Goal: Transaction & Acquisition: Subscribe to service/newsletter

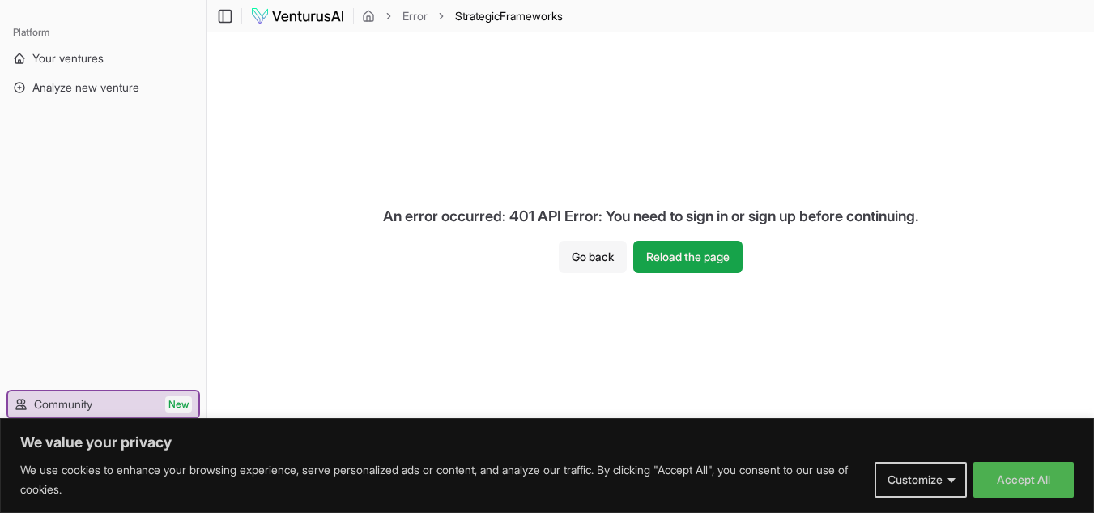
click at [597, 258] on button "Go back" at bounding box center [593, 257] width 68 height 32
click at [52, 54] on span "Your ventures" at bounding box center [67, 58] width 71 height 16
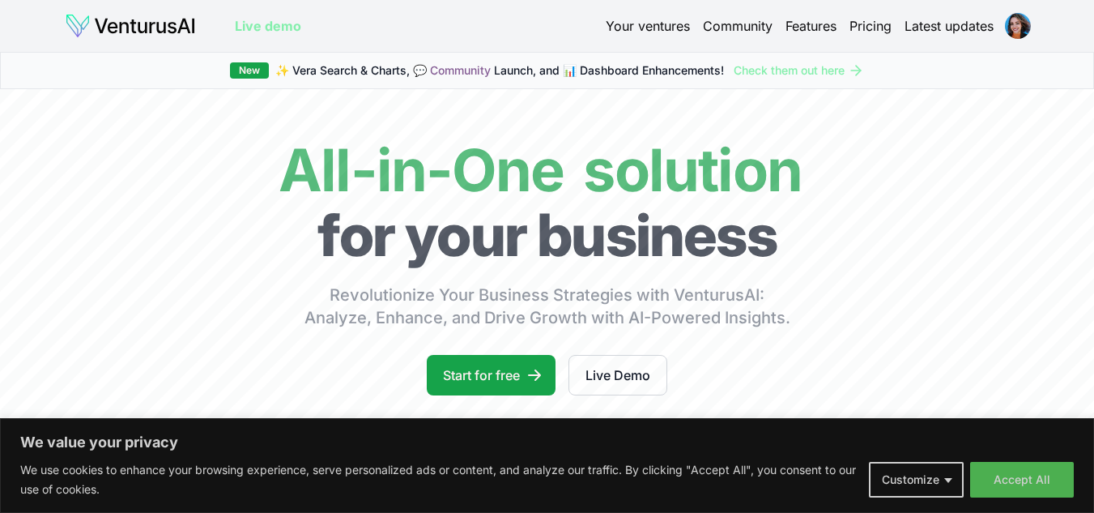
click at [608, 15] on div "Your ventures Community Features Pricing Latest updates" at bounding box center [818, 26] width 424 height 23
click at [613, 19] on link "Your ventures" at bounding box center [648, 25] width 84 height 19
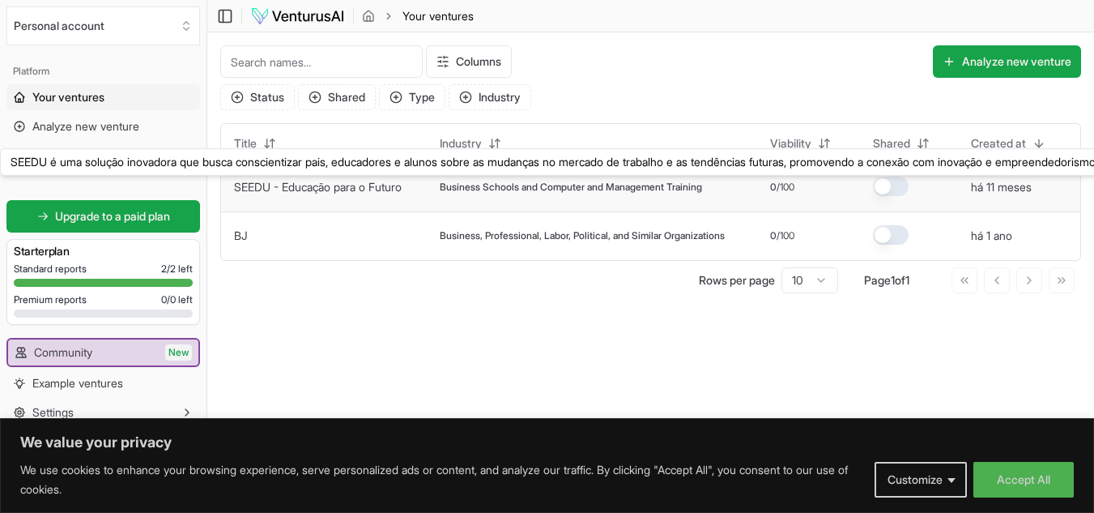
click at [367, 191] on link "SEEDU - Educação para o Futuro" at bounding box center [318, 187] width 168 height 14
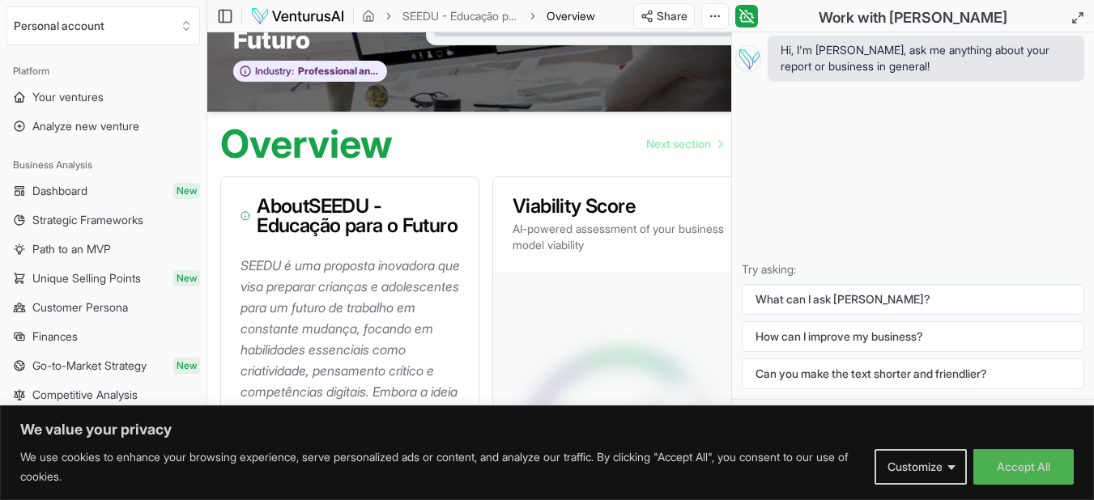
scroll to position [126, 0]
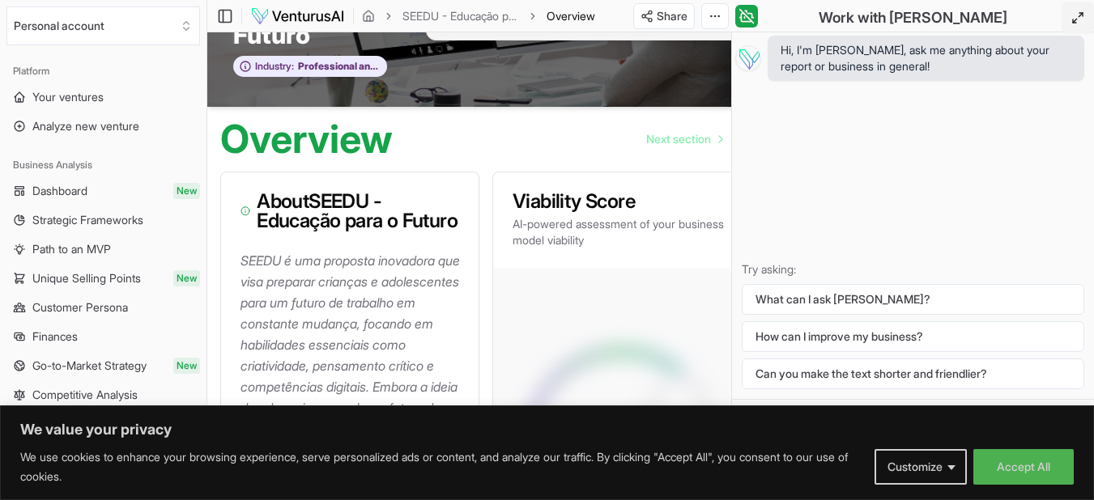
click at [1076, 15] on icon at bounding box center [1077, 17] width 13 height 13
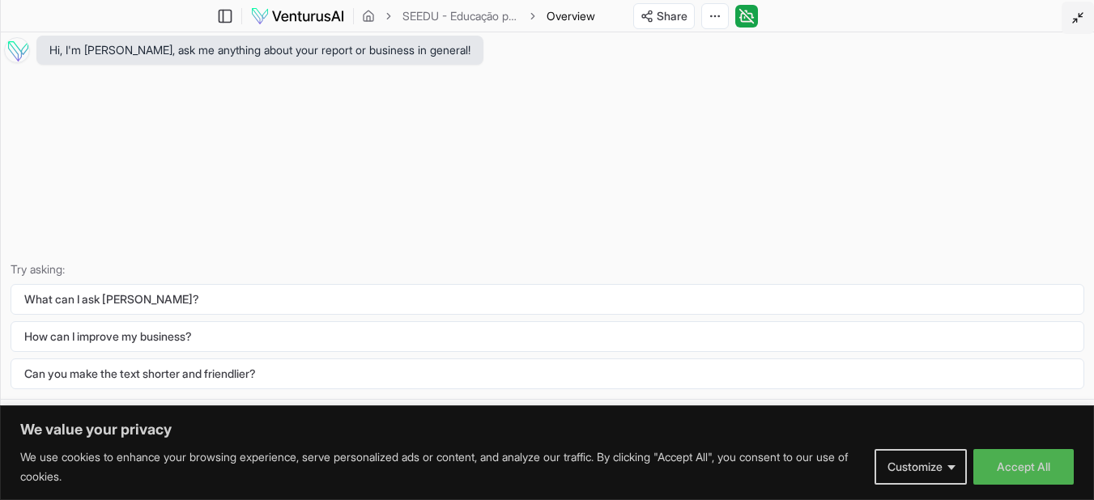
click at [1076, 15] on icon at bounding box center [1077, 17] width 13 height 13
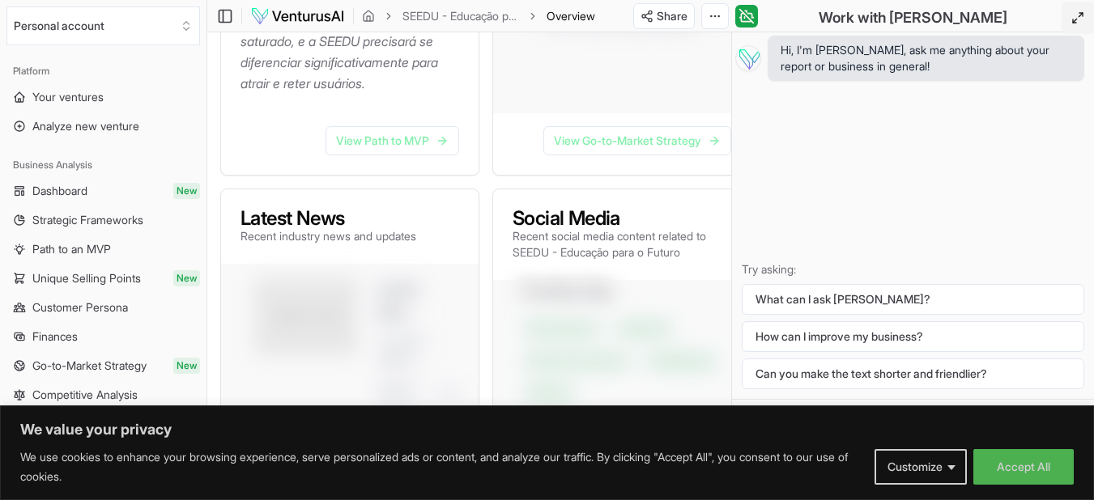
scroll to position [644, 0]
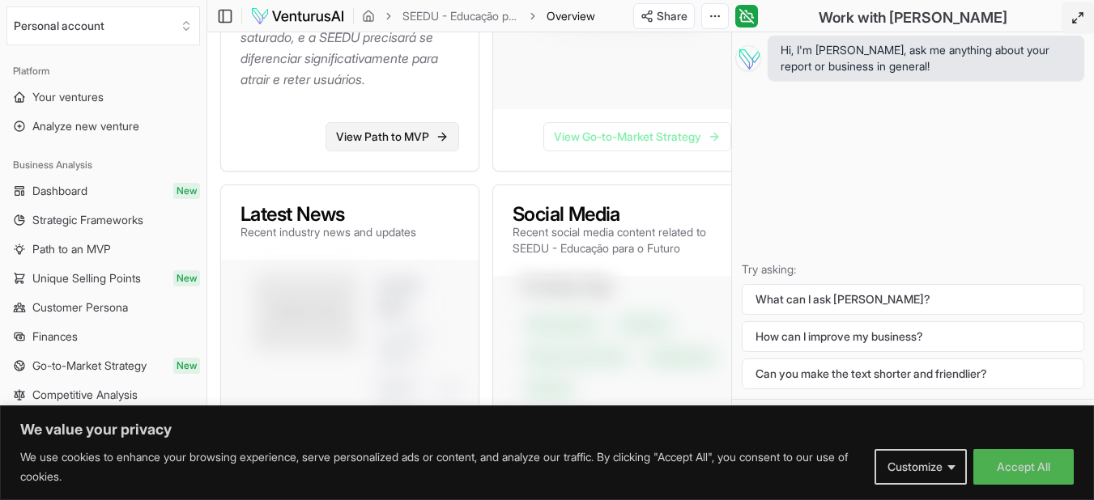
click at [415, 151] on link "View Path to MVP" at bounding box center [393, 136] width 134 height 29
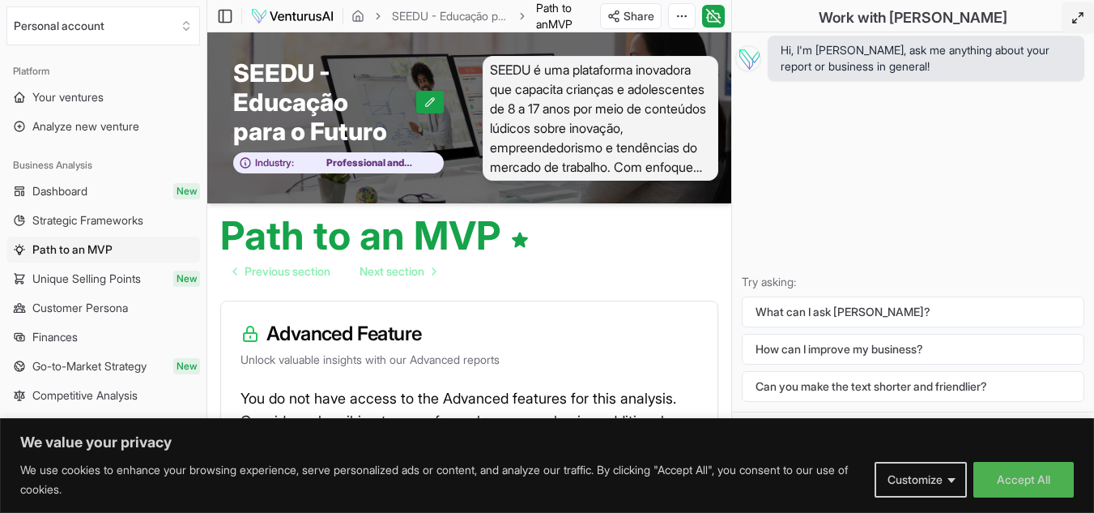
click at [600, 72] on span "SEEDU é uma plataforma inovadora que capacita crianças e adolescentes de 8 a 17…" at bounding box center [601, 118] width 236 height 125
click at [253, 102] on span "SEEDU - Educação para o Futuro" at bounding box center [324, 101] width 183 height 87
click at [422, 19] on link "SEEDU - Educação para o Futuro" at bounding box center [450, 16] width 117 height 16
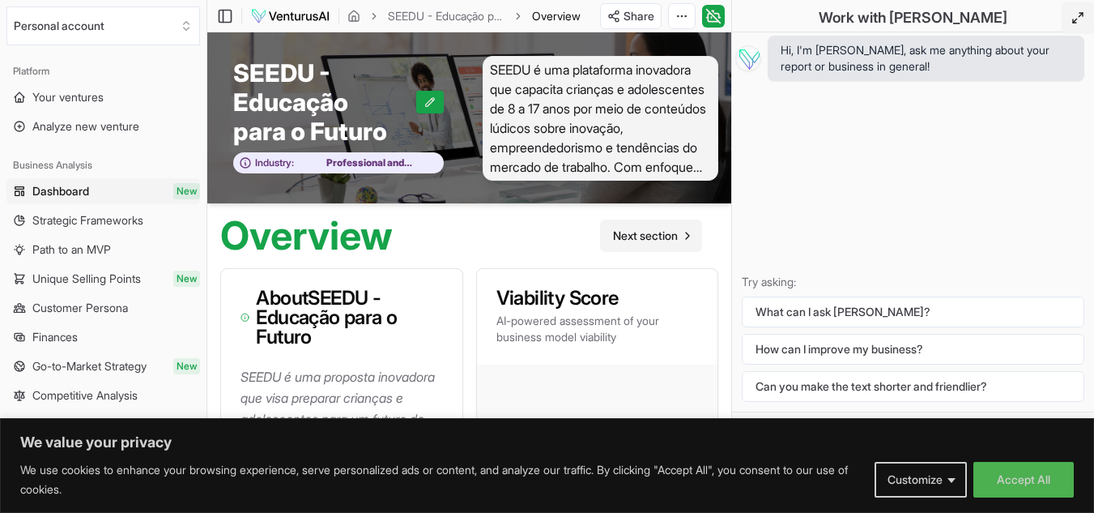
click at [662, 237] on span "Next section" at bounding box center [645, 236] width 65 height 16
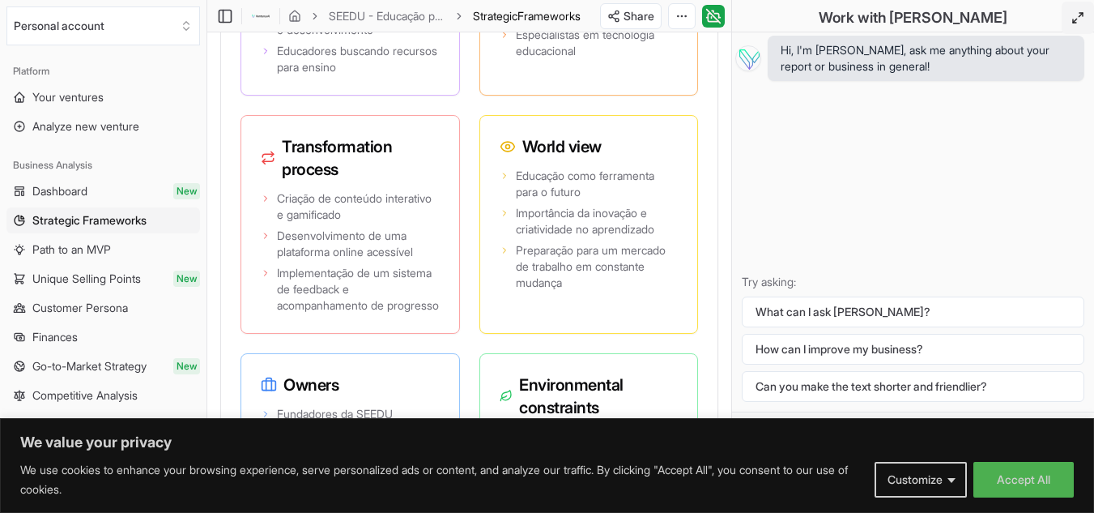
scroll to position [4115, 0]
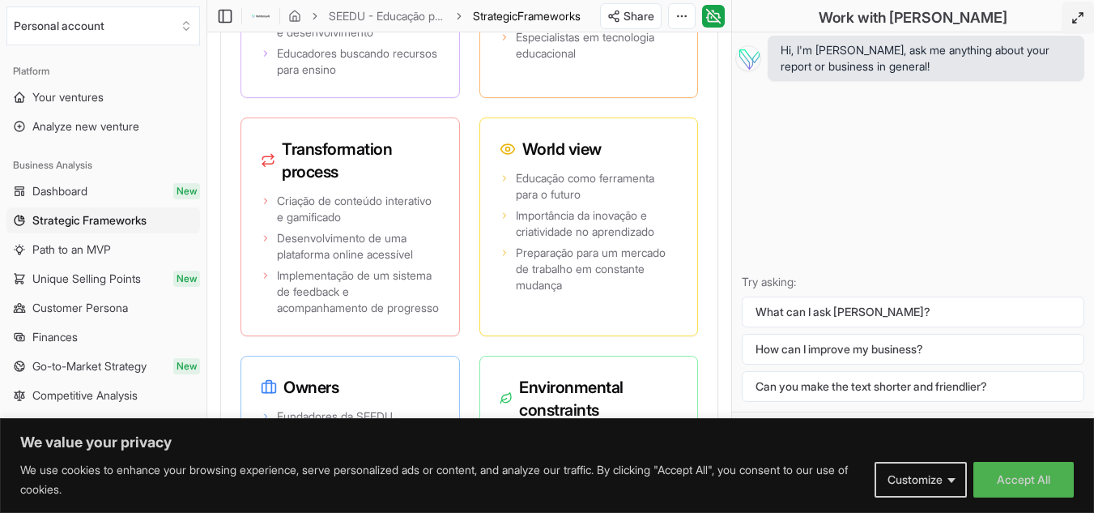
click at [1083, 24] on button at bounding box center [1078, 18] width 32 height 32
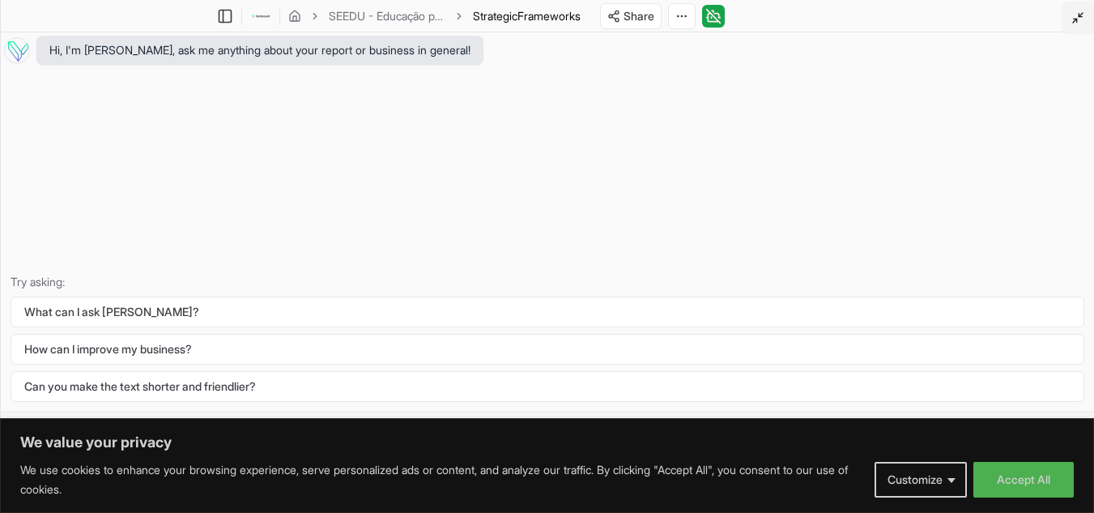
click at [1083, 24] on button at bounding box center [1078, 18] width 32 height 32
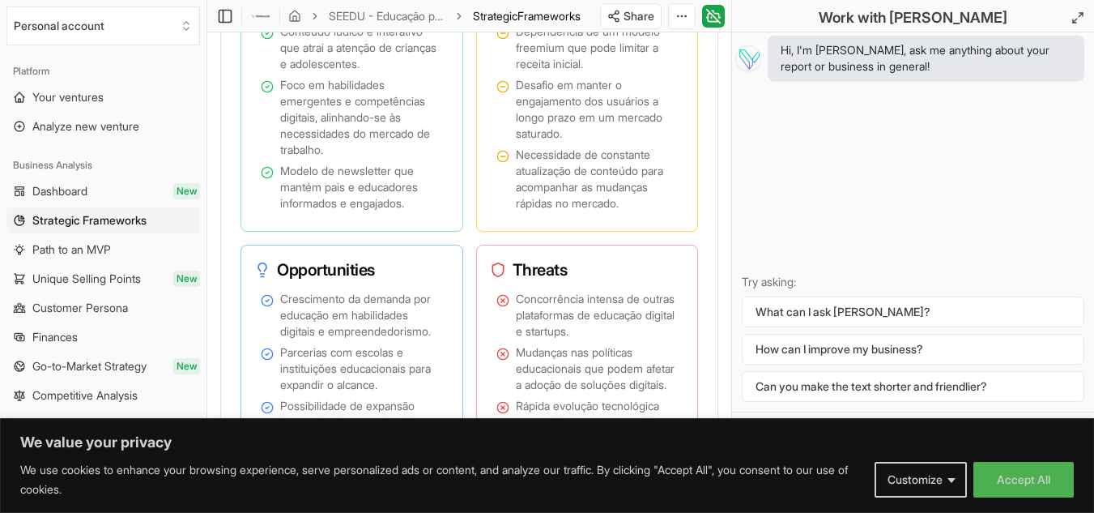
scroll to position [1458, 0]
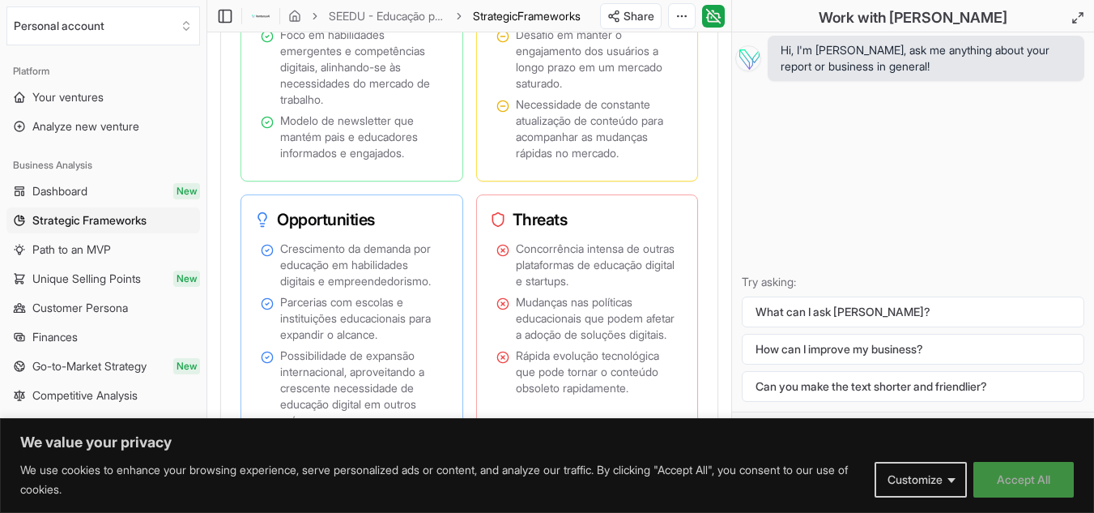
click at [1027, 474] on button "Accept All" at bounding box center [1023, 480] width 100 height 36
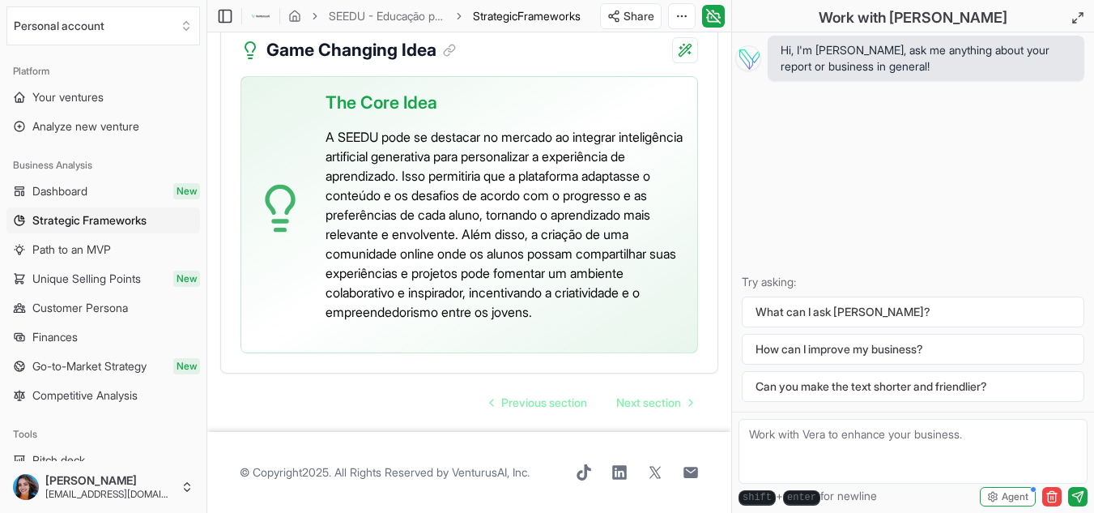
scroll to position [4796, 0]
click at [674, 411] on span "Next section" at bounding box center [648, 402] width 65 height 16
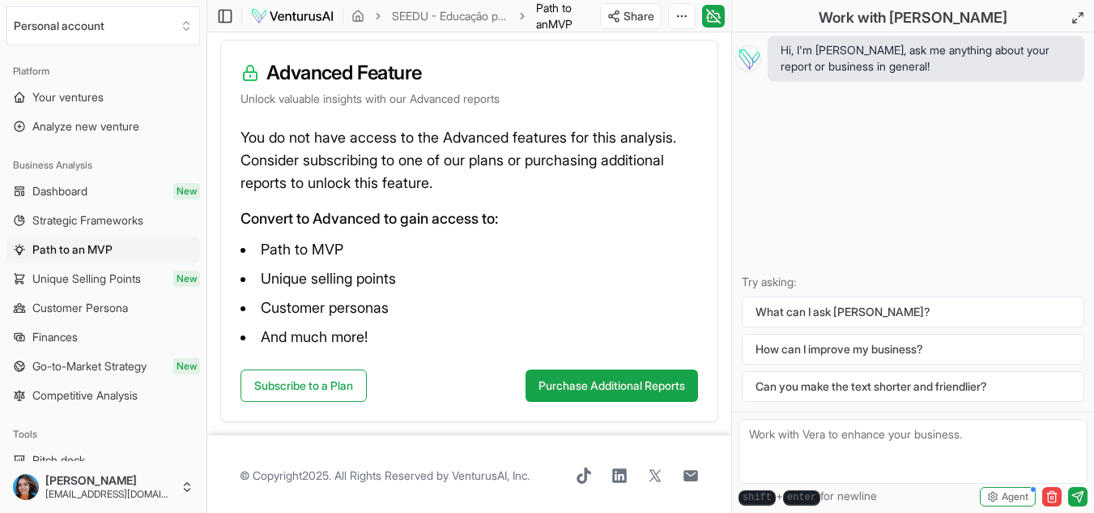
scroll to position [264, 0]
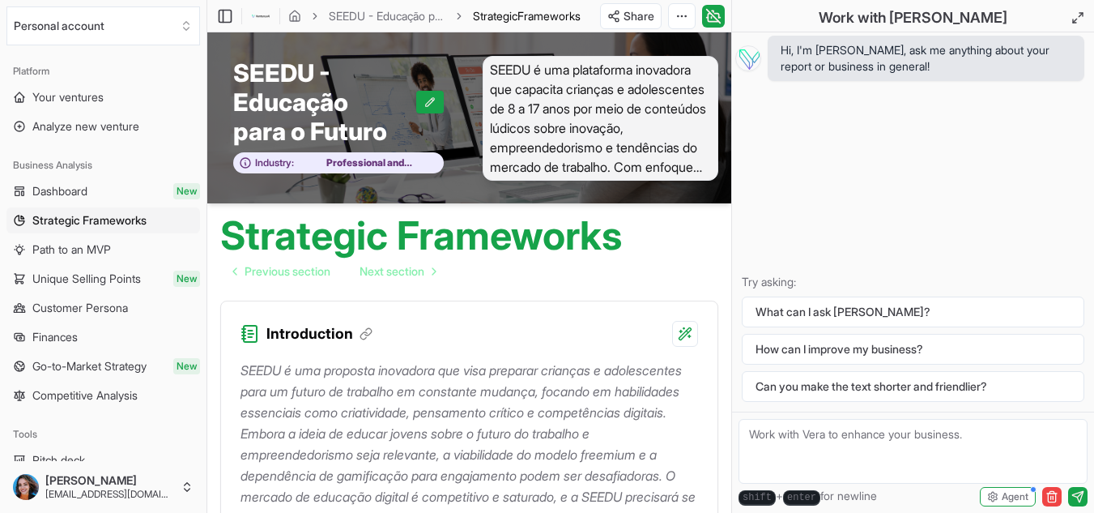
click at [666, 152] on span "SEEDU é uma plataforma inovadora que capacita crianças e adolescentes de 8 a 17…" at bounding box center [601, 118] width 236 height 125
click at [604, 136] on span "SEEDU é uma plataforma inovadora que capacita crianças e adolescentes de 8 a 17…" at bounding box center [601, 118] width 236 height 125
click at [702, 144] on span "SEEDU é uma plataforma inovadora que capacita crianças e adolescentes de 8 a 17…" at bounding box center [601, 118] width 236 height 125
click at [436, 102] on button at bounding box center [430, 102] width 28 height 23
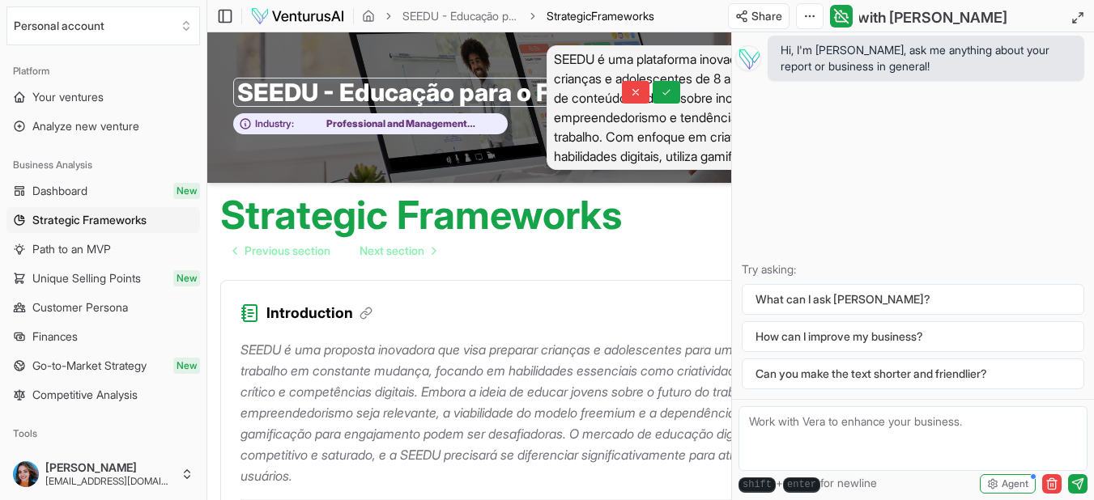
click at [556, 49] on span "SEEDU é uma plataforma inovadora que capacita crianças e adolescentes de 8 a 17…" at bounding box center [697, 107] width 300 height 125
click at [1085, 12] on button at bounding box center [1078, 18] width 32 height 32
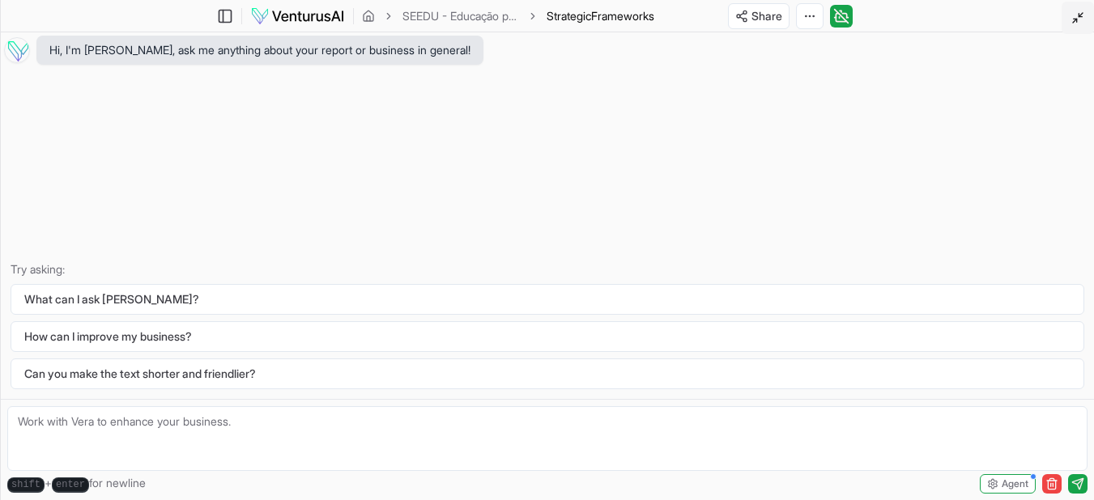
click at [1085, 12] on button at bounding box center [1078, 18] width 32 height 32
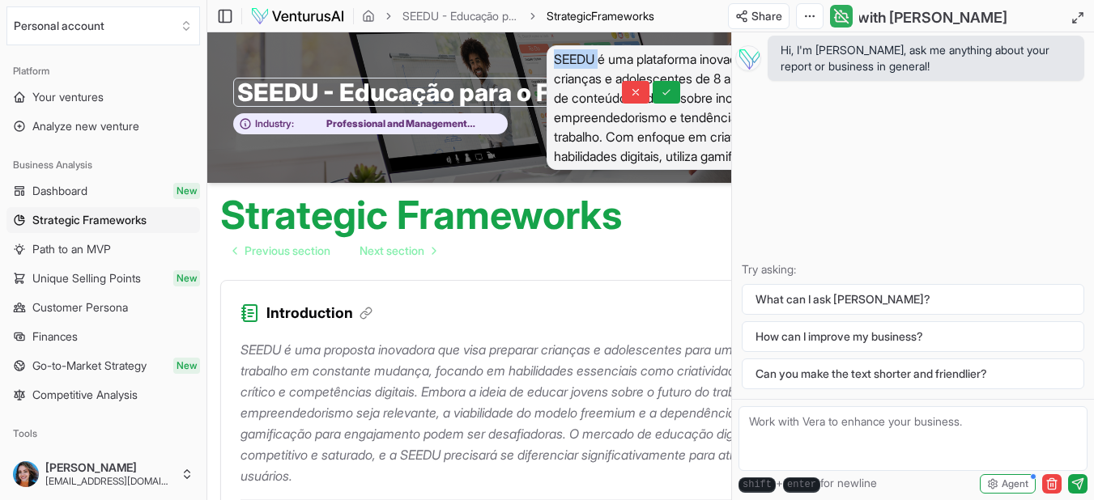
click at [841, 11] on icon at bounding box center [841, 12] width 2 height 2
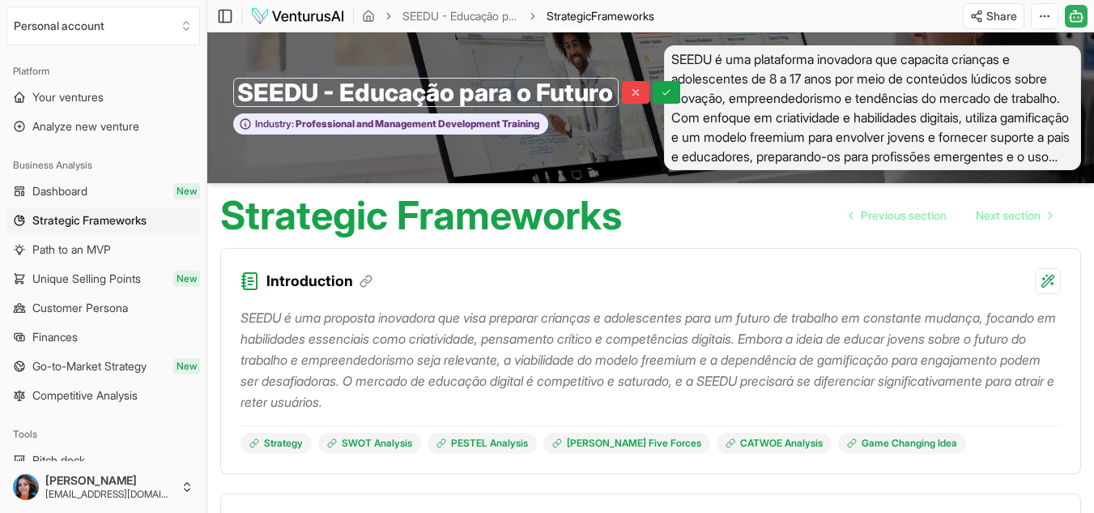
click at [911, 57] on span "SEEDU é uma plataforma inovadora que capacita crianças e adolescentes de 8 a 17…" at bounding box center [873, 107] width 418 height 125
click at [905, 70] on span "SEEDU é uma plataforma inovadora que capacita crianças e adolescentes de 8 a 17…" at bounding box center [873, 107] width 418 height 125
click at [862, 110] on span "SEEDU é uma plataforma inovadora que capacita crianças e adolescentes de 8 a 17…" at bounding box center [873, 107] width 418 height 125
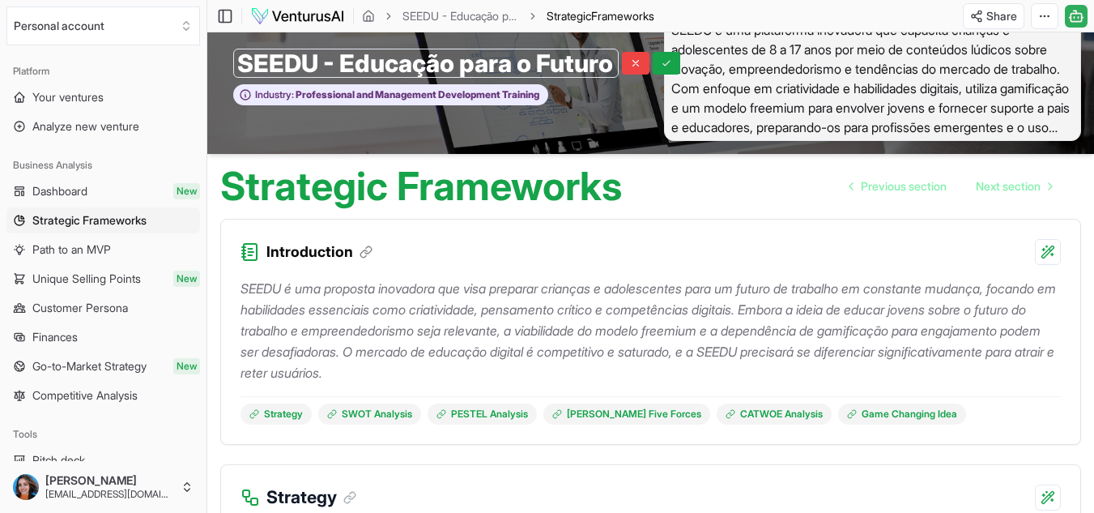
scroll to position [32, 0]
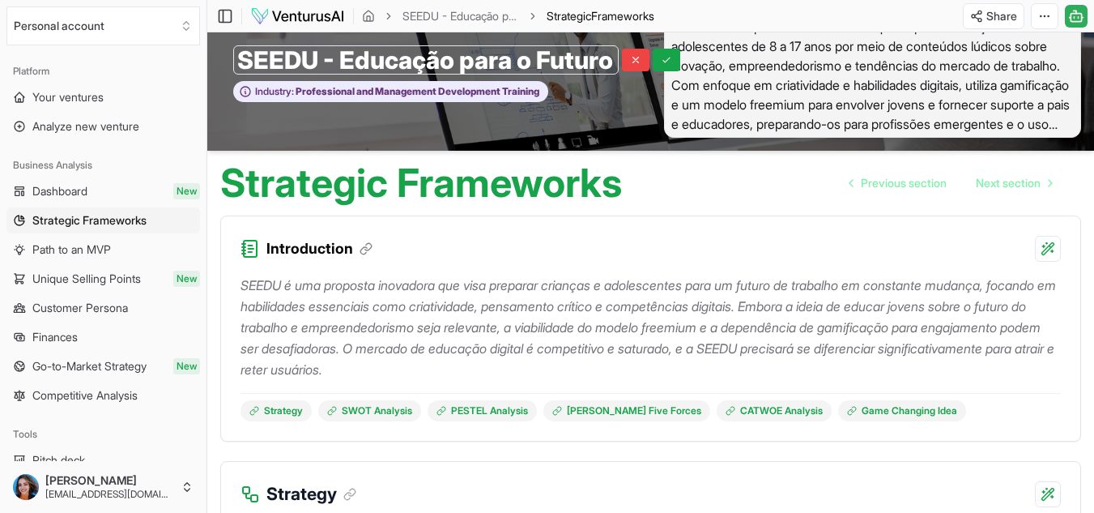
click at [1007, 122] on span "SEEDU é uma plataforma inovadora que capacita crianças e adolescentes de 8 a 17…" at bounding box center [873, 75] width 418 height 125
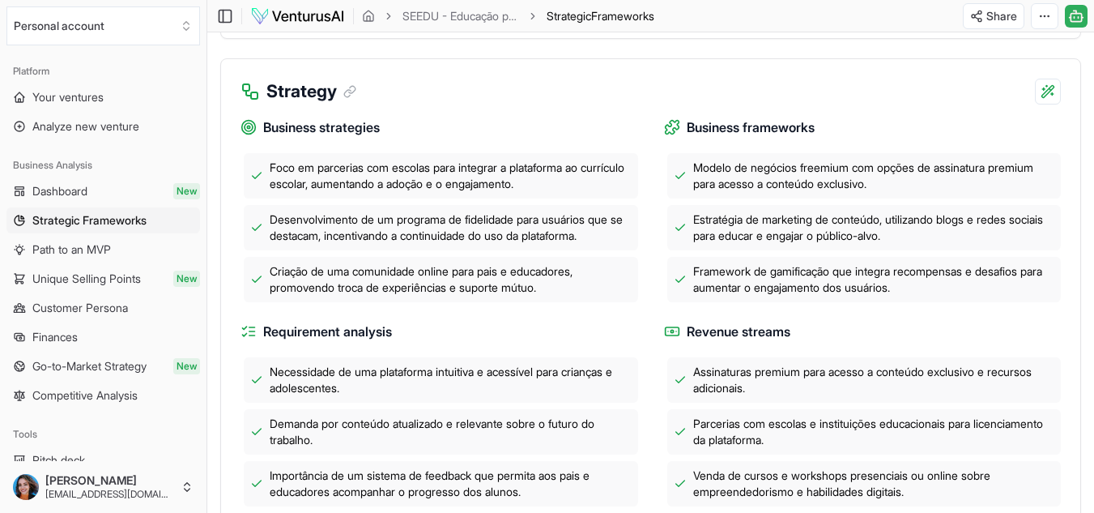
scroll to position [0, 0]
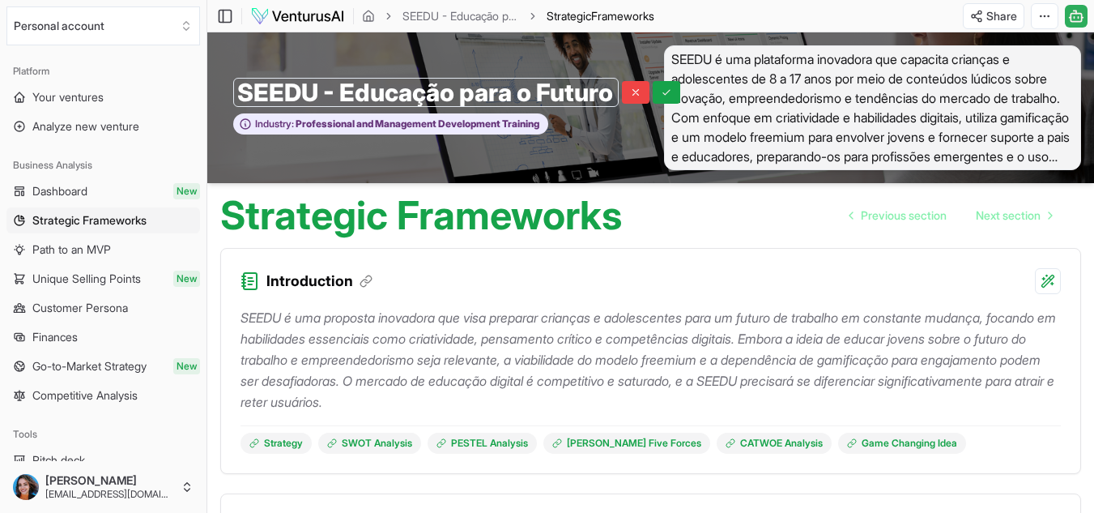
click at [1004, 94] on span "SEEDU é uma plataforma inovadora que capacita crianças e adolescentes de 8 a 17…" at bounding box center [873, 107] width 418 height 125
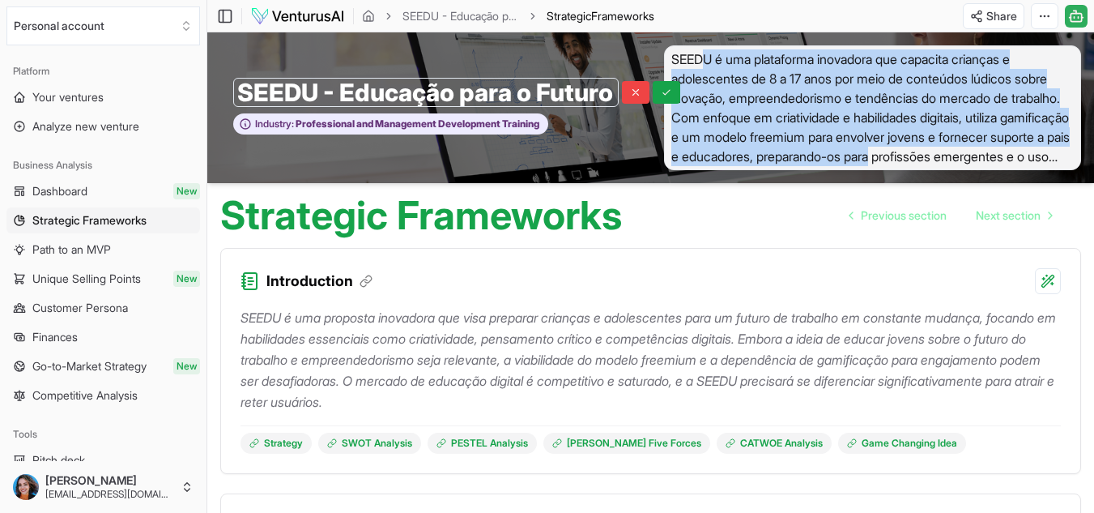
drag, startPoint x: 702, startPoint y: 62, endPoint x: 1033, endPoint y: 152, distance: 342.4
click at [1033, 152] on span "SEEDU é uma plataforma inovadora que capacita crianças e adolescentes de 8 a 17…" at bounding box center [873, 107] width 418 height 125
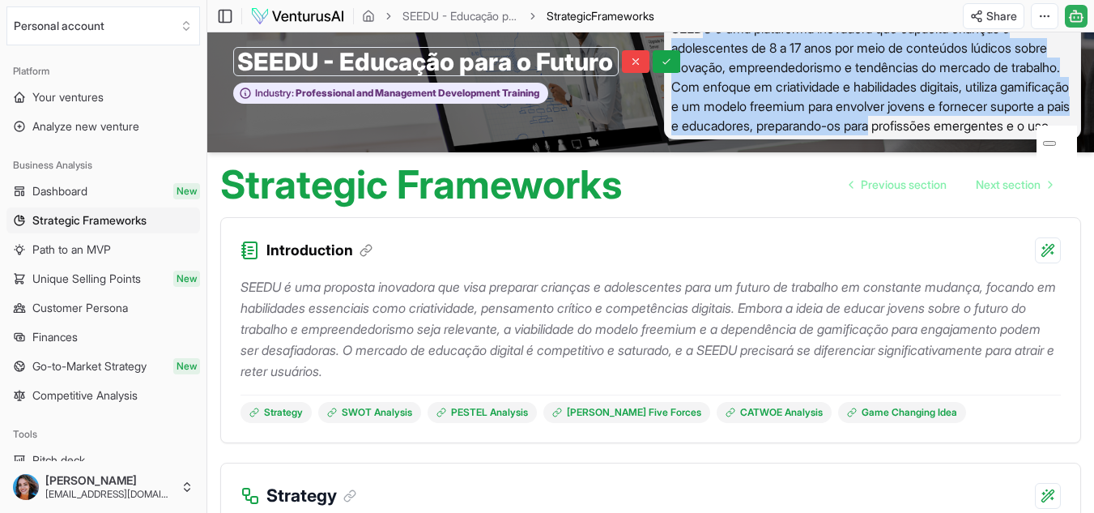
scroll to position [32, 0]
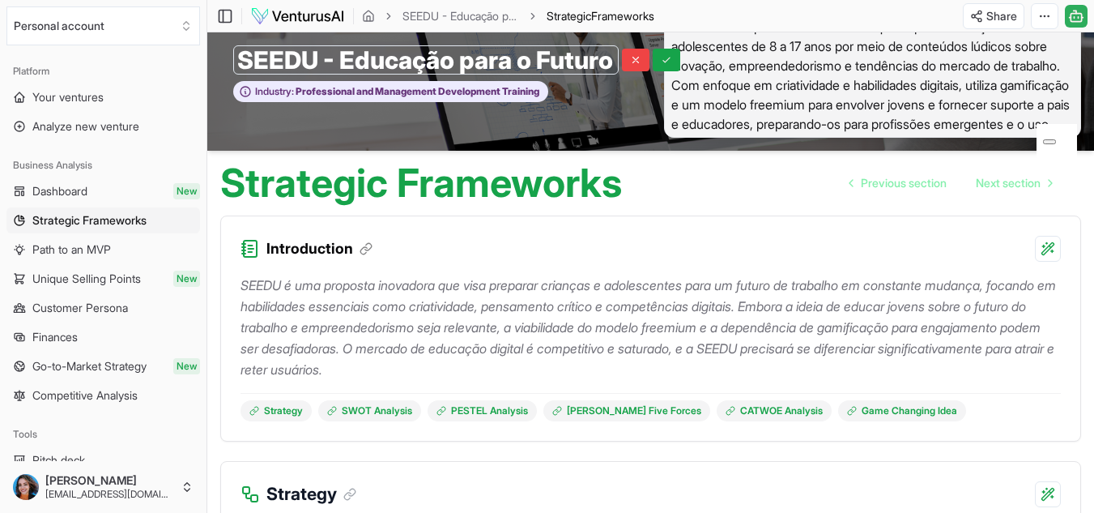
click at [739, 193] on div "Strategic Frameworks Previous section Next section" at bounding box center [650, 177] width 887 height 52
click at [113, 369] on span "Go-to-Market Strategy" at bounding box center [89, 366] width 114 height 16
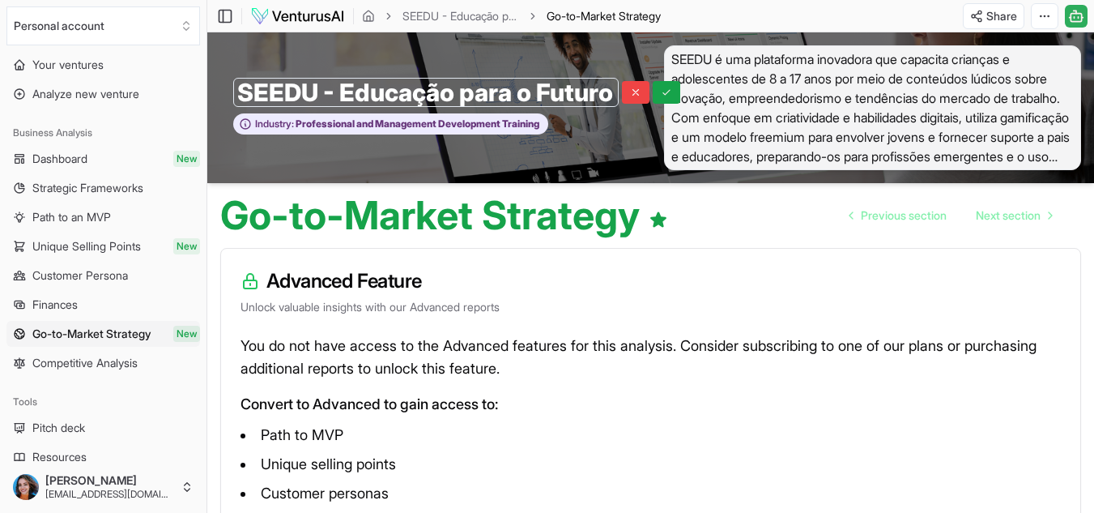
scroll to position [65, 0]
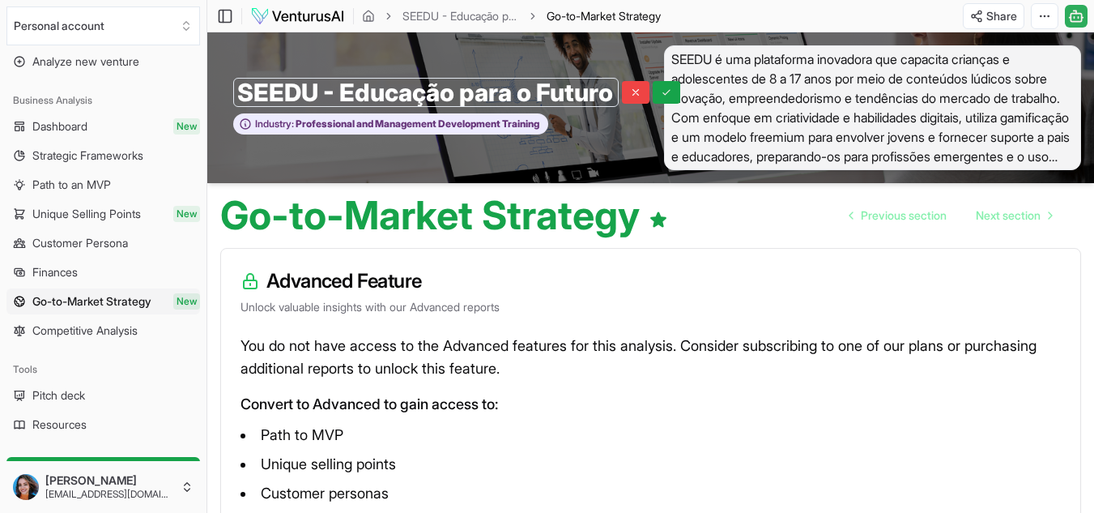
click at [538, 456] on li "Unique selling points" at bounding box center [651, 464] width 820 height 26
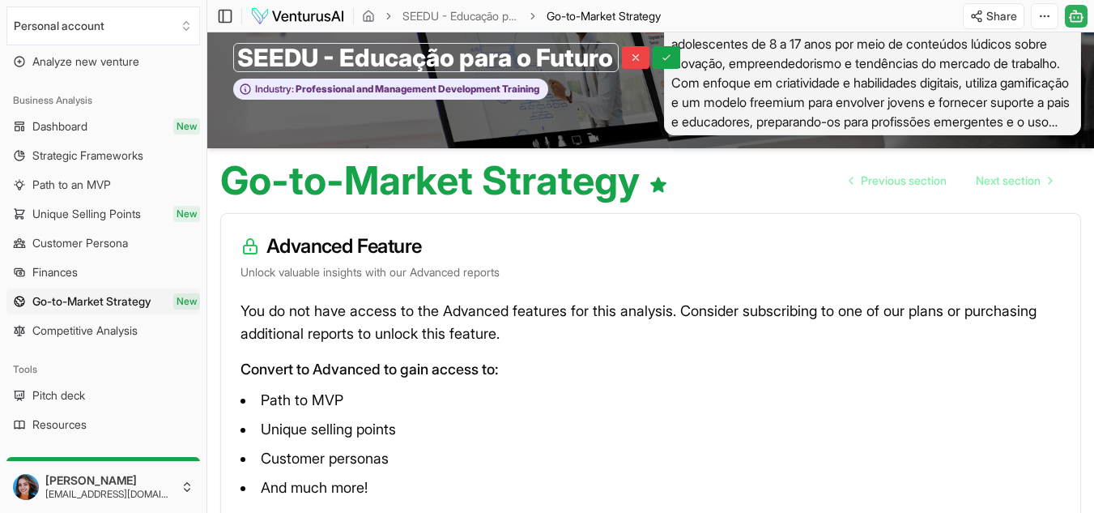
scroll to position [16, 0]
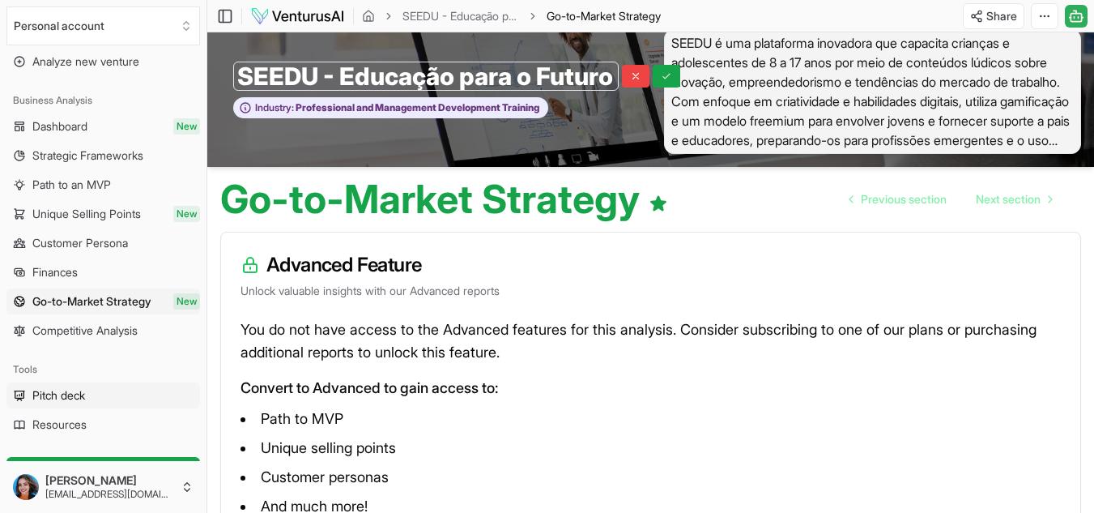
click at [81, 392] on span "Pitch deck" at bounding box center [58, 395] width 53 height 16
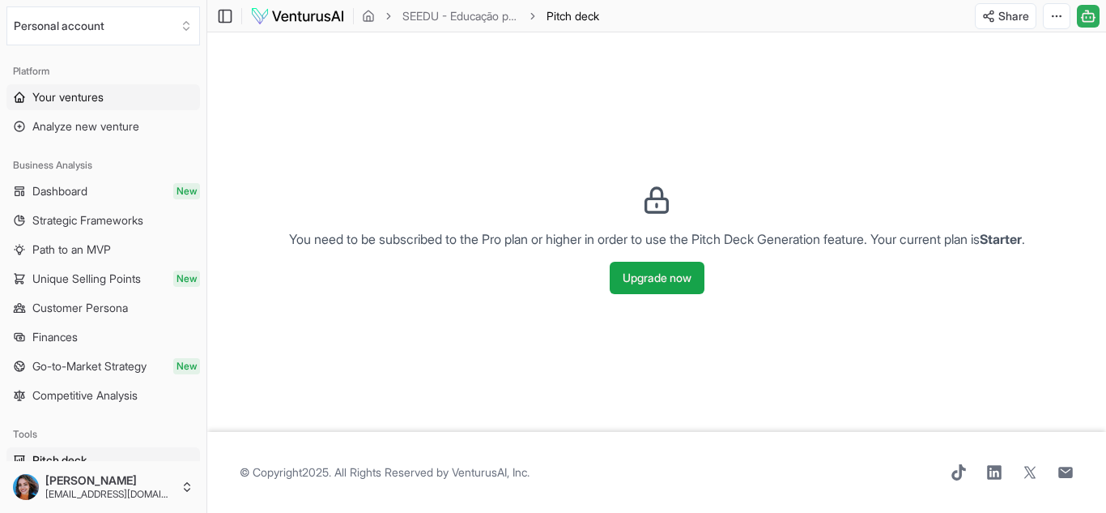
click at [70, 89] on span "Your ventures" at bounding box center [67, 97] width 71 height 16
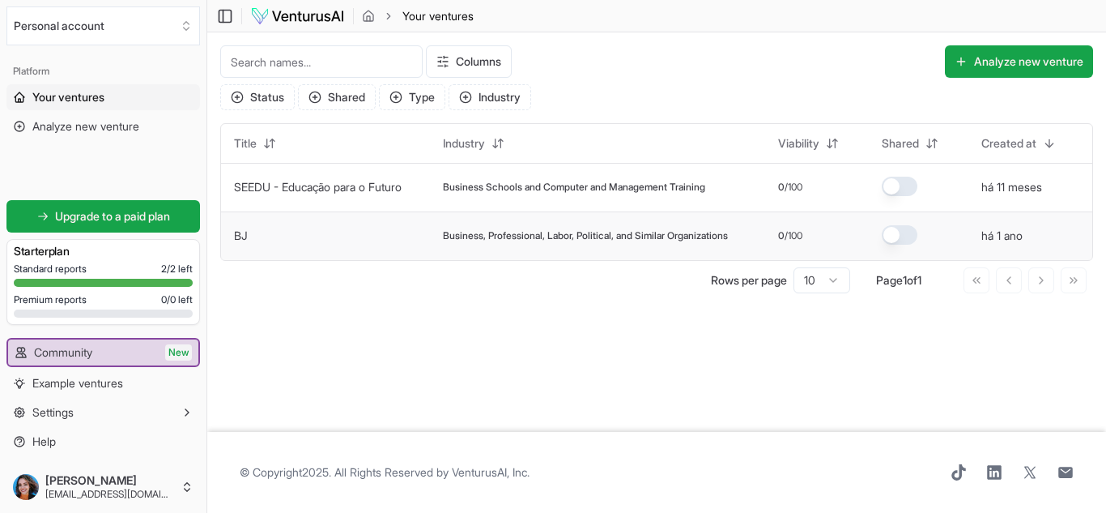
click at [541, 236] on span "Business, Professional, Labor, Political, and Similar Organizations" at bounding box center [585, 235] width 285 height 13
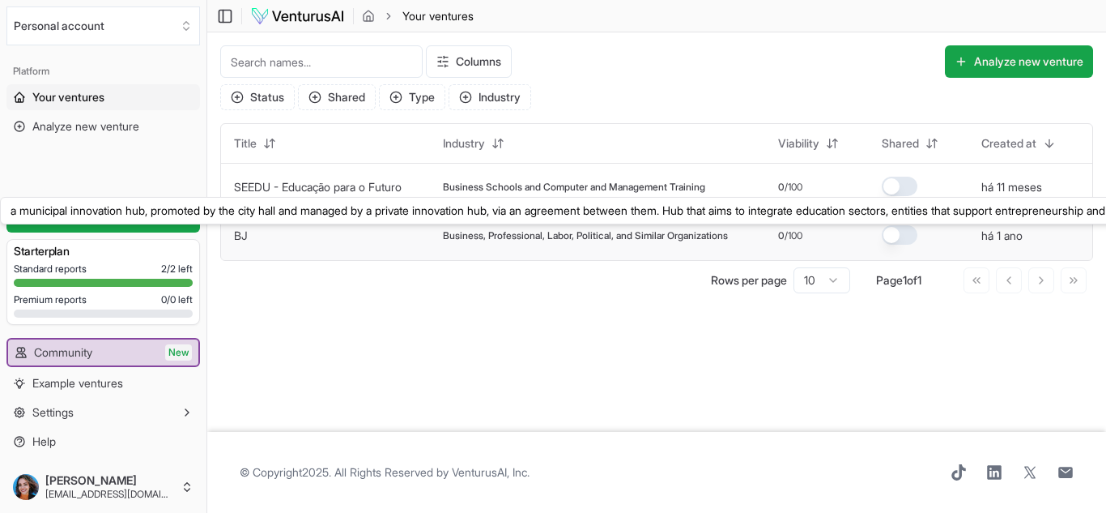
click at [235, 236] on link "BJ" at bounding box center [241, 235] width 14 height 14
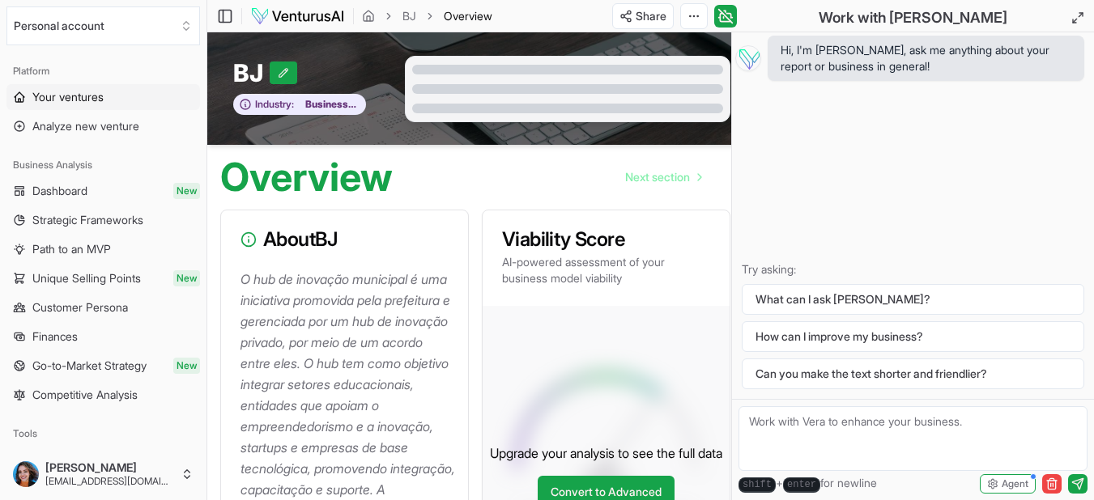
click at [92, 85] on link "Your ventures" at bounding box center [103, 97] width 194 height 26
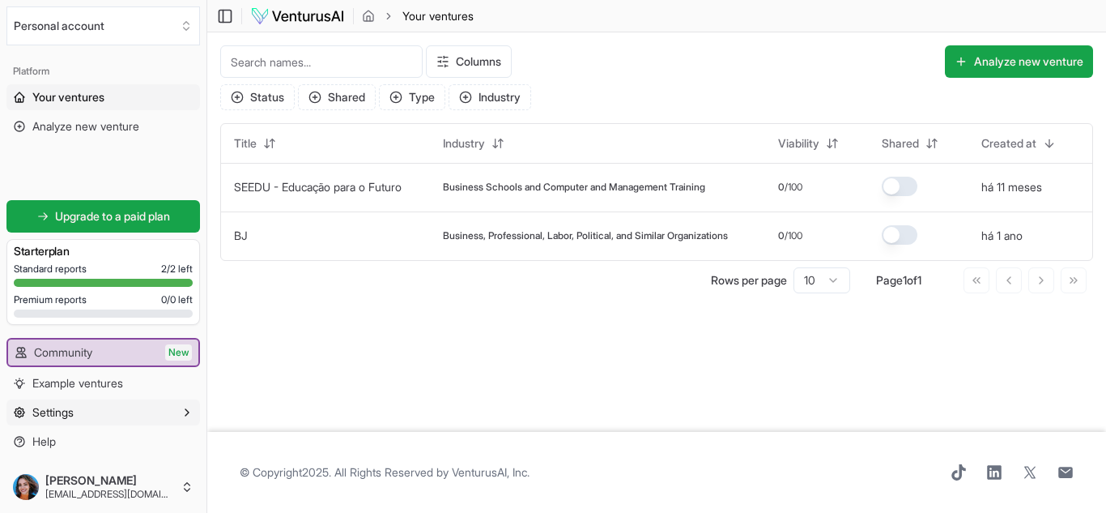
click at [134, 418] on button "Settings" at bounding box center [103, 412] width 194 height 26
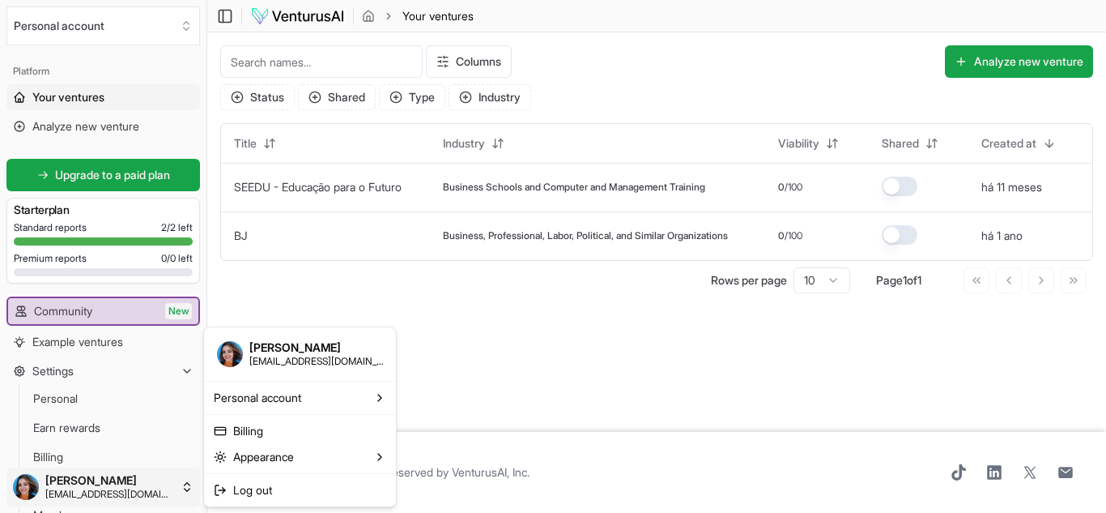
click at [191, 485] on html "We value your privacy We use cookies to enhance your browsing experience, serve…" at bounding box center [553, 256] width 1106 height 513
click at [662, 305] on html "We value your privacy We use cookies to enhance your browsing experience, serve…" at bounding box center [553, 256] width 1106 height 513
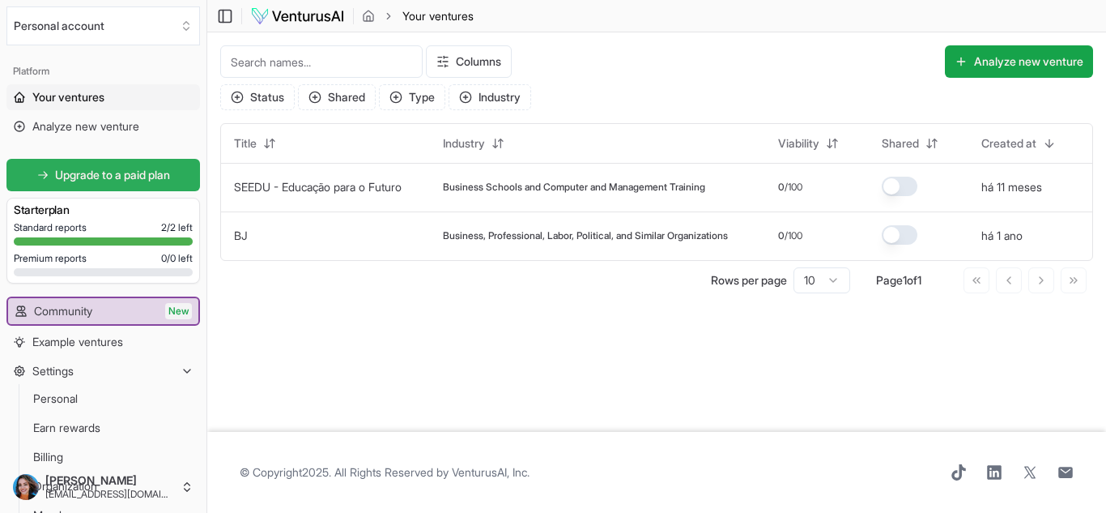
click at [138, 181] on span "Upgrade to a paid plan" at bounding box center [112, 175] width 115 height 16
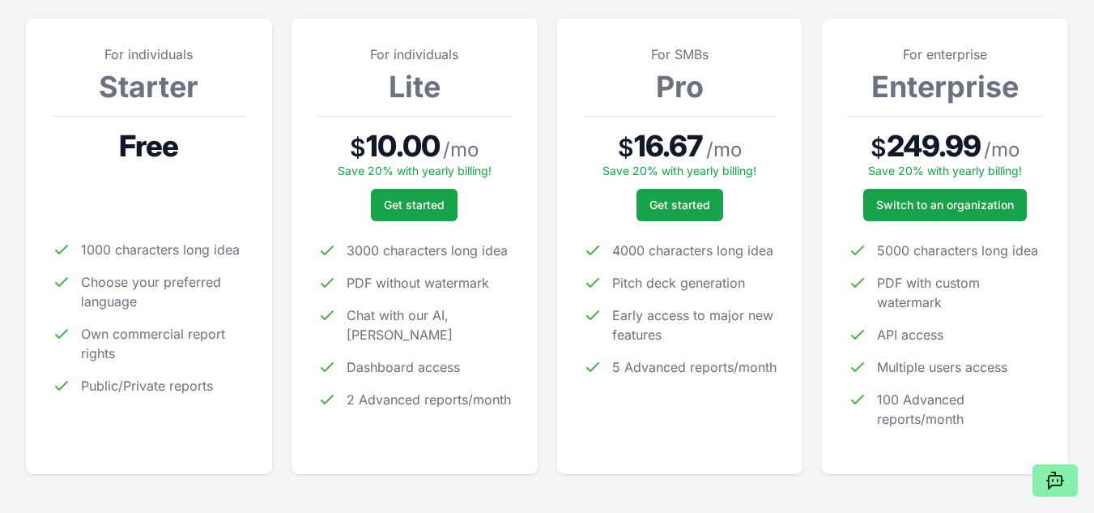
scroll to position [233, 0]
